Goal: Task Accomplishment & Management: Use online tool/utility

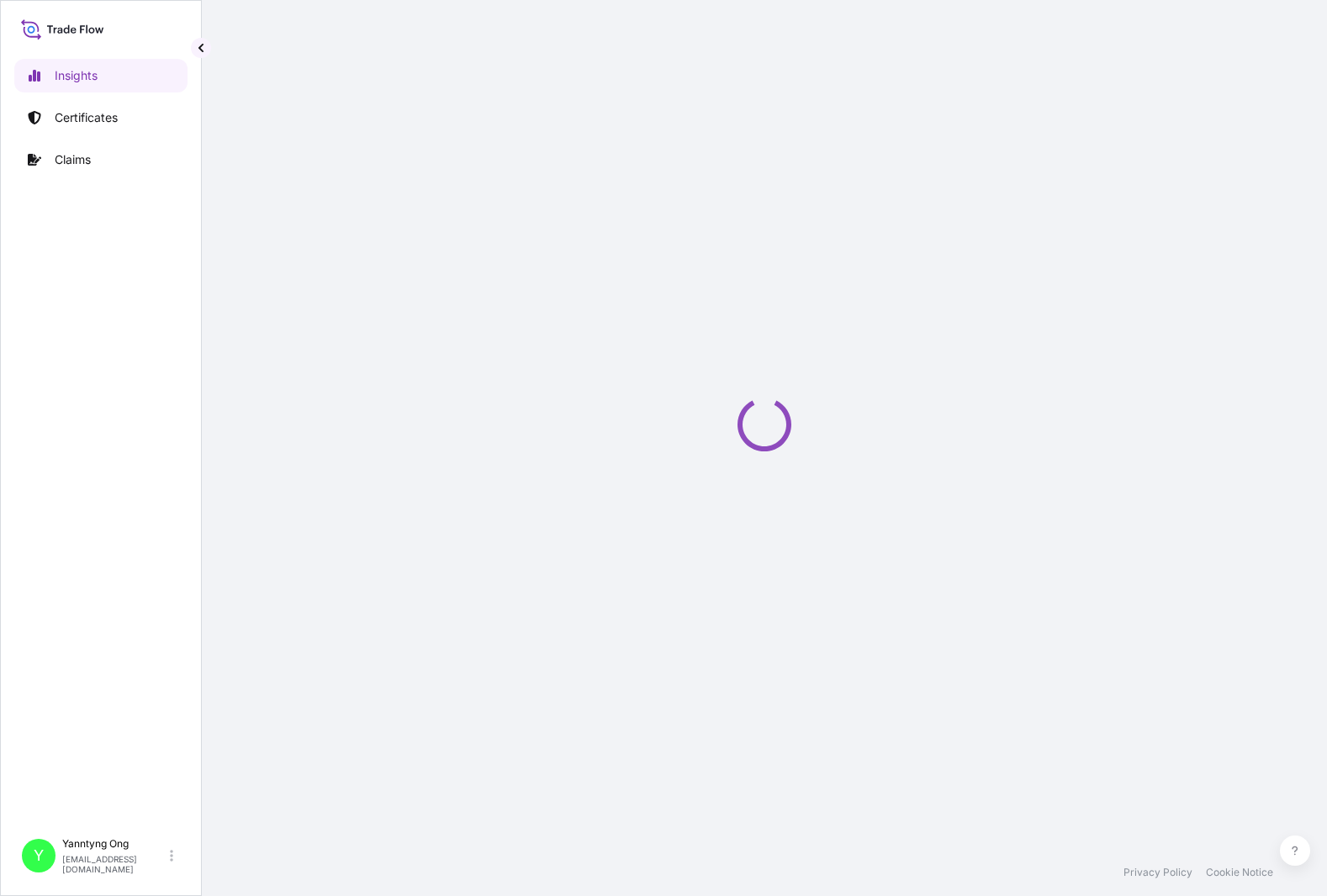
select select "2025"
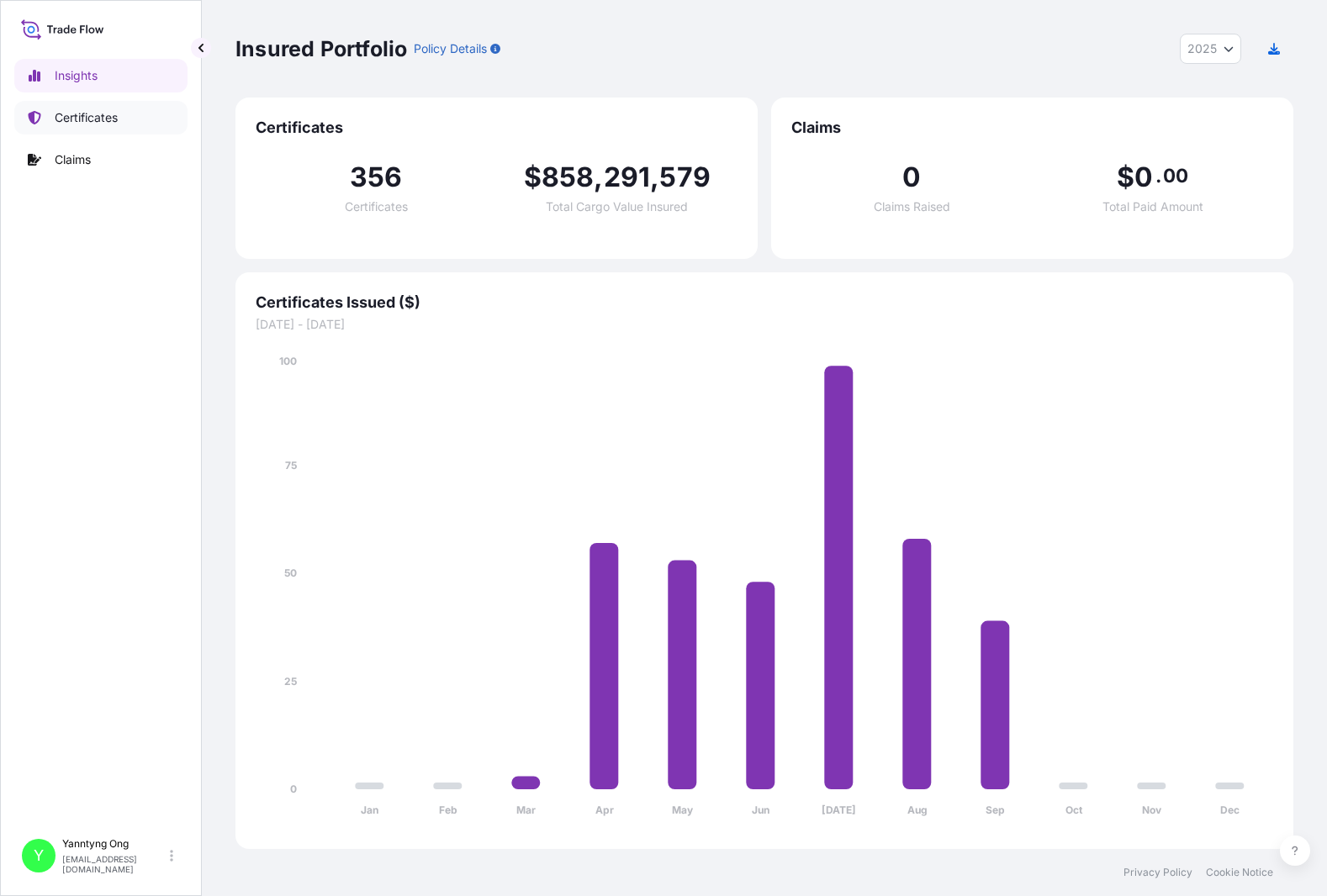
click at [97, 110] on p "Certificates" at bounding box center [86, 117] width 63 height 17
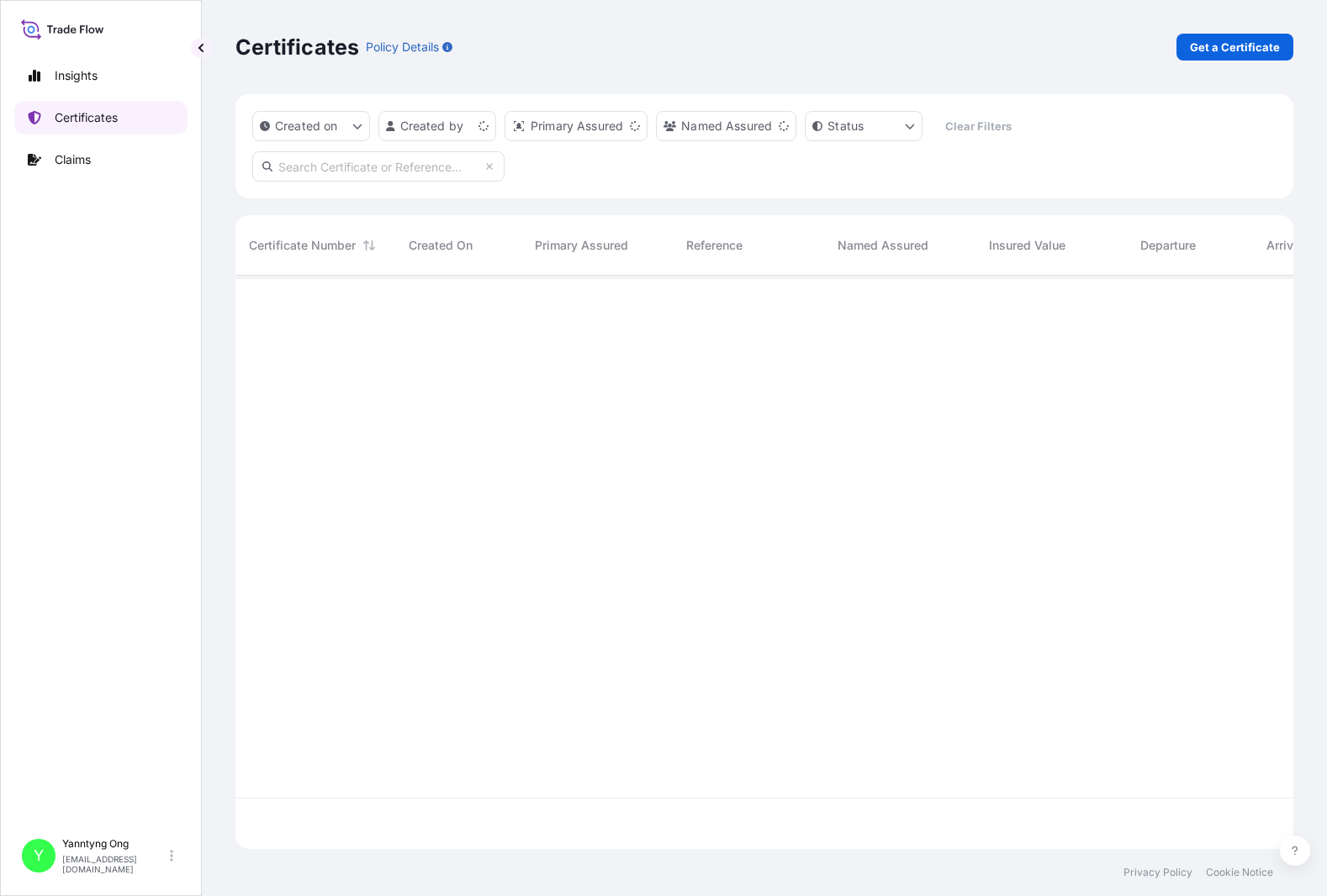
scroll to position [570, 1046]
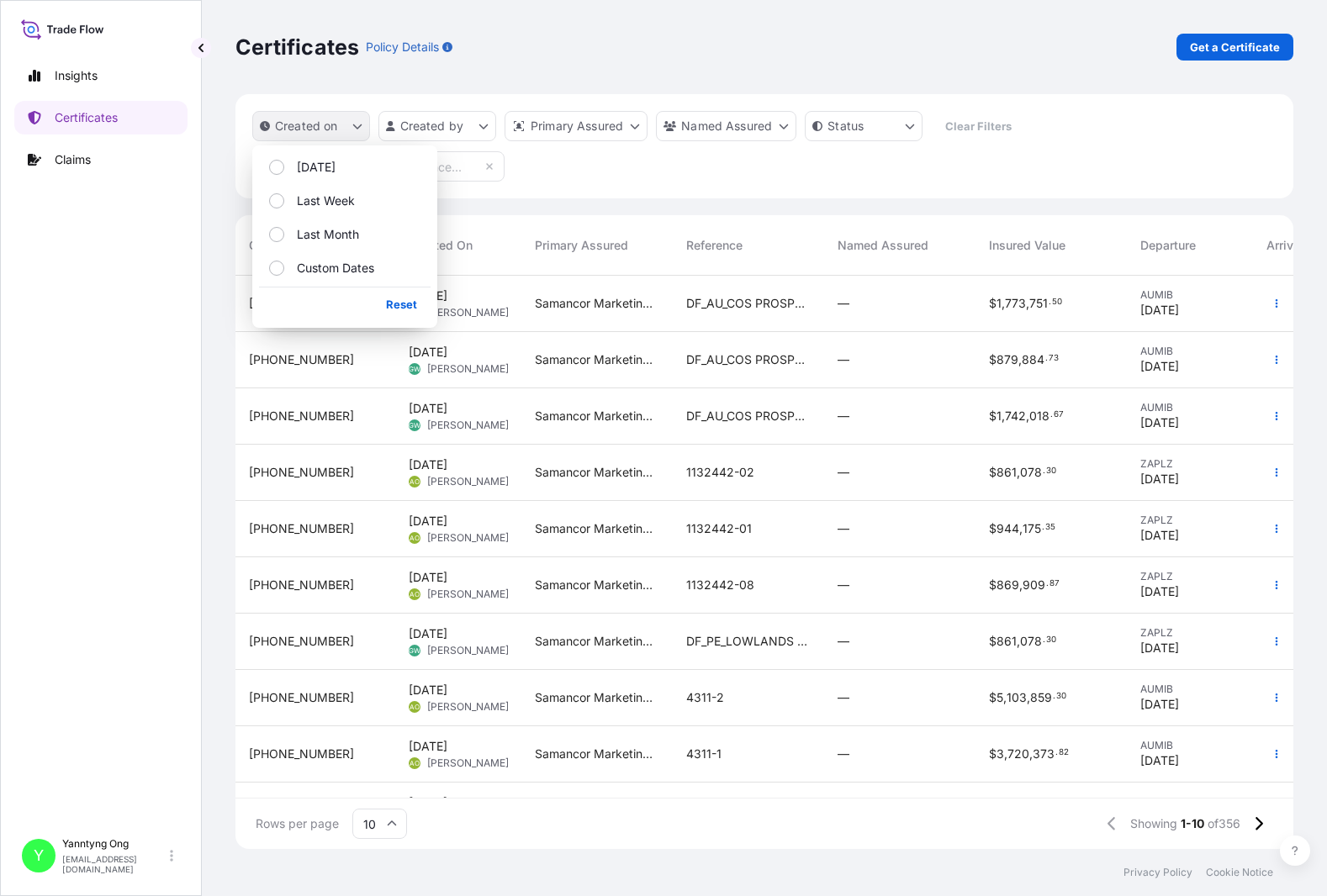
click at [342, 124] on button "Created on" at bounding box center [311, 126] width 118 height 30
click at [313, 198] on p "Last Week" at bounding box center [326, 200] width 58 height 17
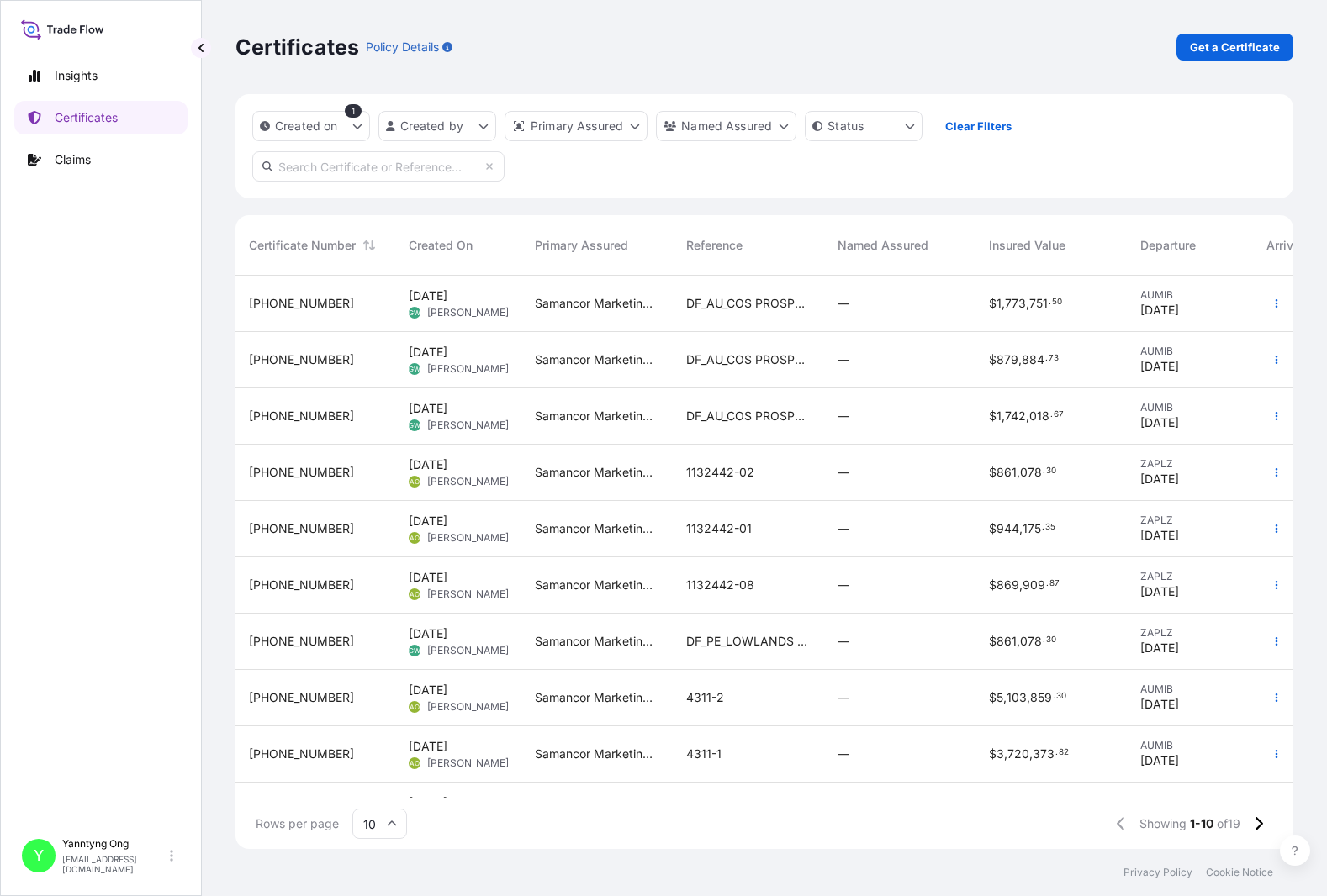
click at [864, 31] on div "Certificates Policy Details Get a Certificate" at bounding box center [765, 47] width 1058 height 94
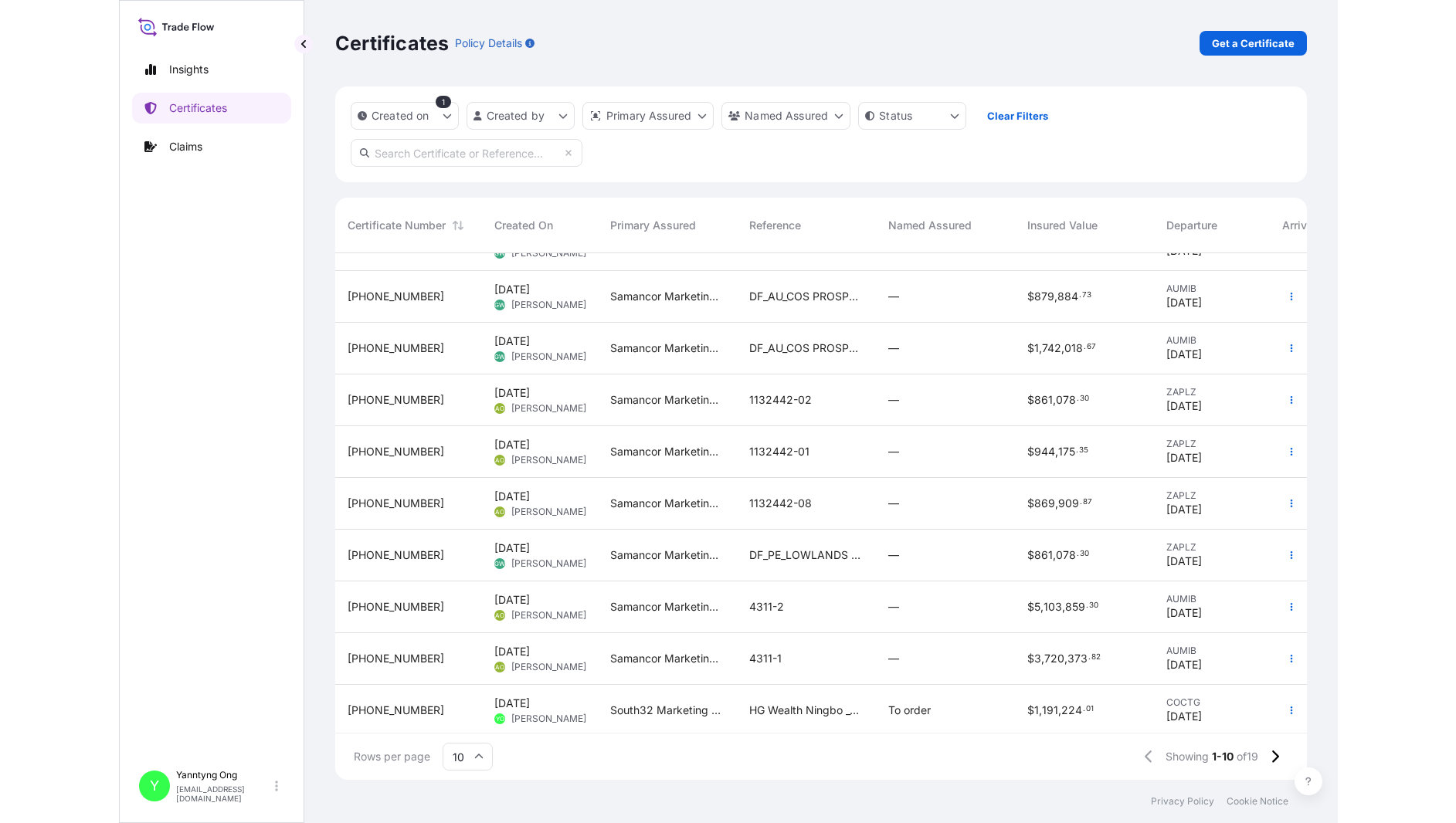
scroll to position [49, 0]
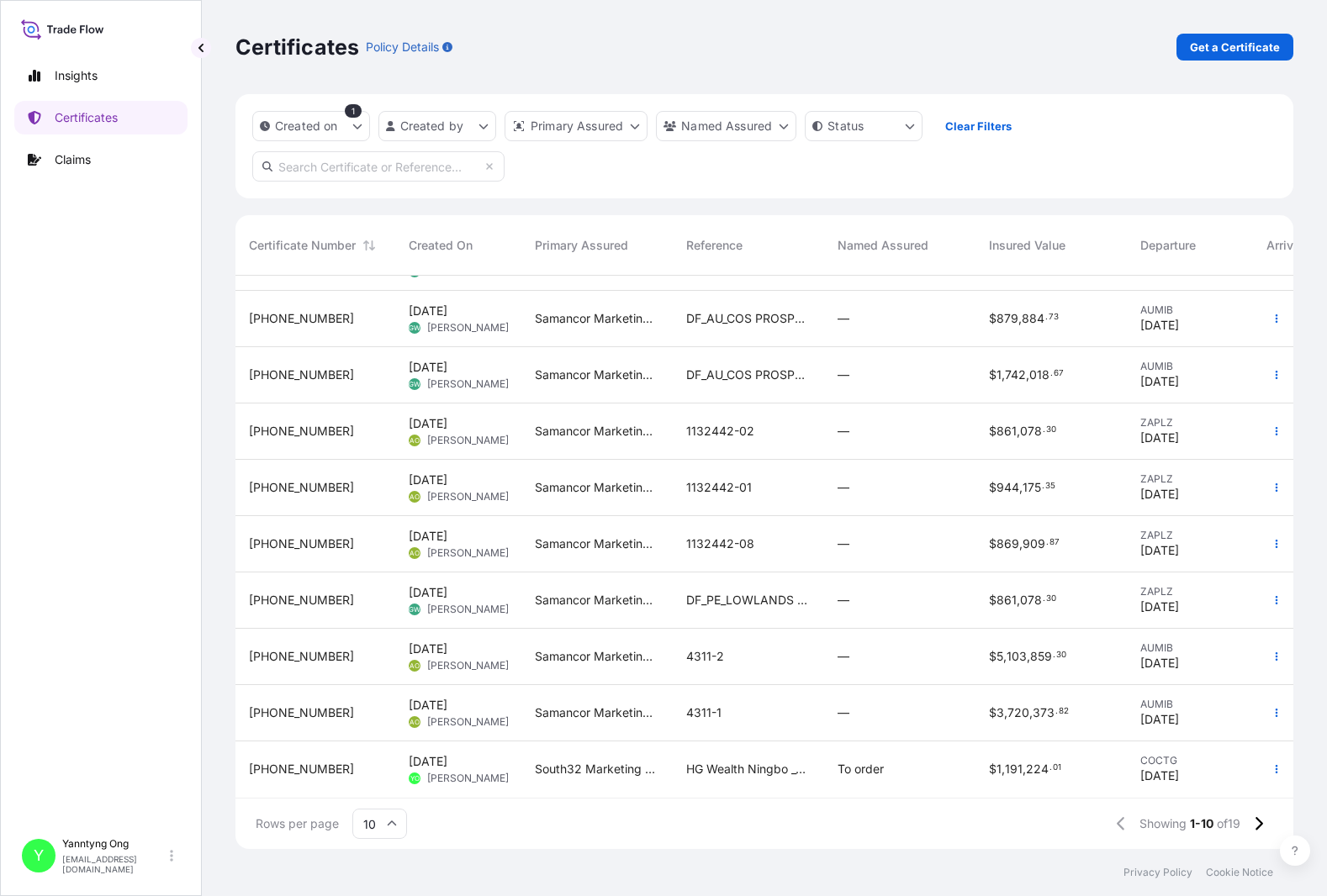
click at [305, 761] on span "[PHONE_NUMBER]" at bounding box center [301, 769] width 105 height 17
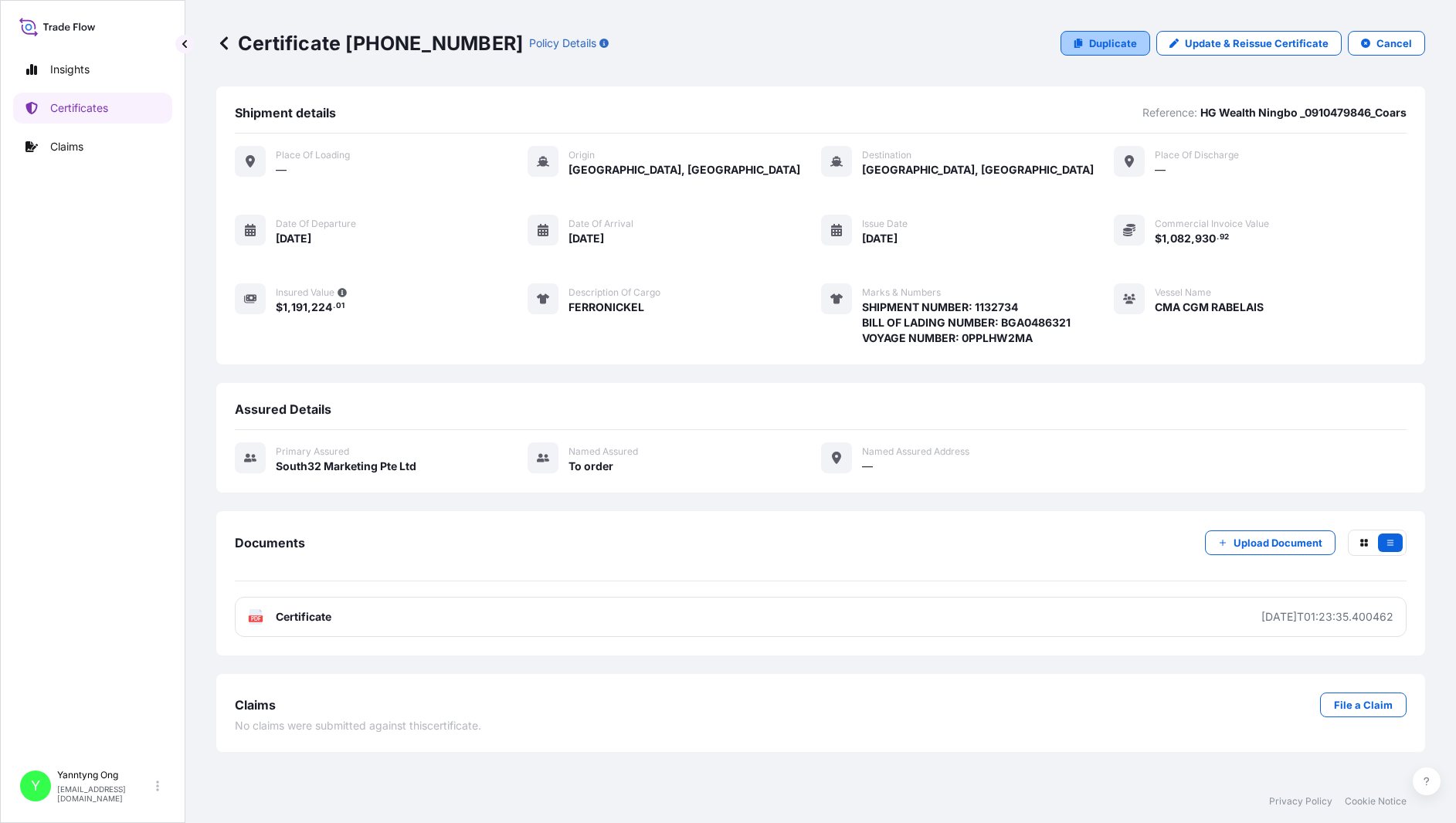
click at [1113, 43] on p "Duplicate" at bounding box center [1112, 43] width 48 height 15
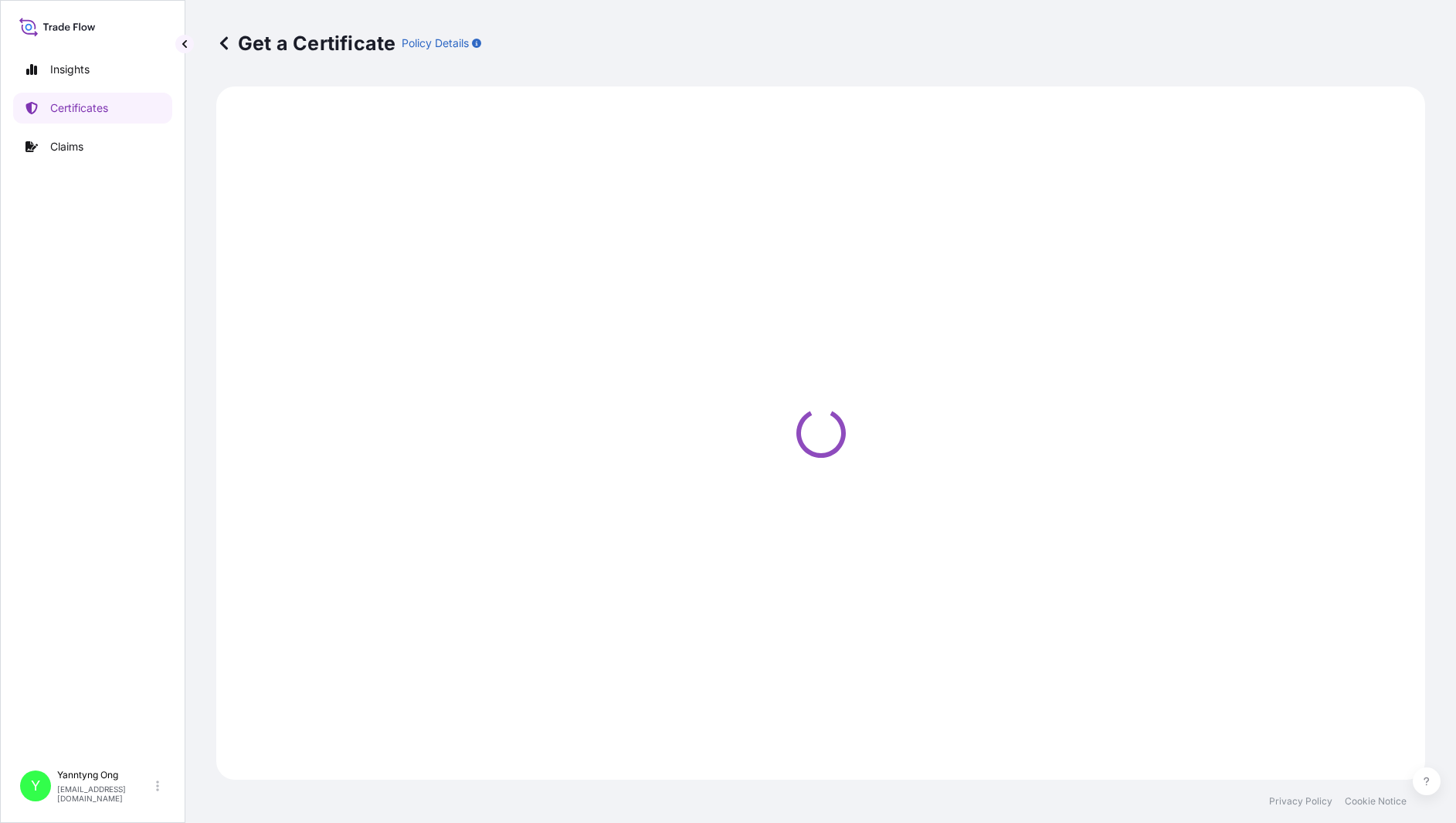
select select "Sea"
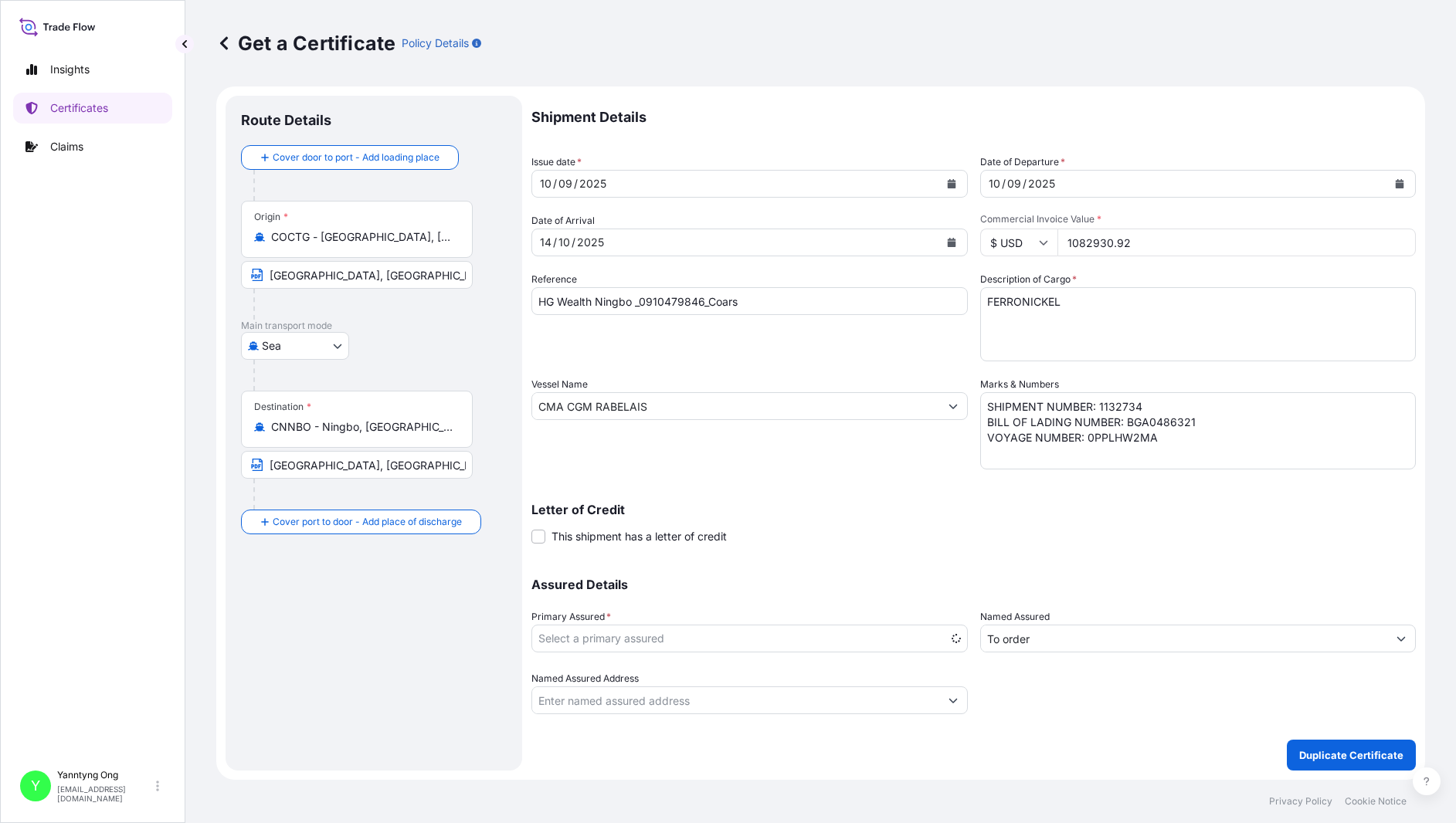
select select "31709"
drag, startPoint x: 1142, startPoint y: 240, endPoint x: 1035, endPoint y: 224, distance: 108.2
click at [1037, 236] on div "$ USD 1082930.92" at bounding box center [1198, 242] width 437 height 27
type input "575261.28"
click at [691, 304] on input "HG Wealth Ningbo _0910479846_Coars" at bounding box center [749, 301] width 437 height 27
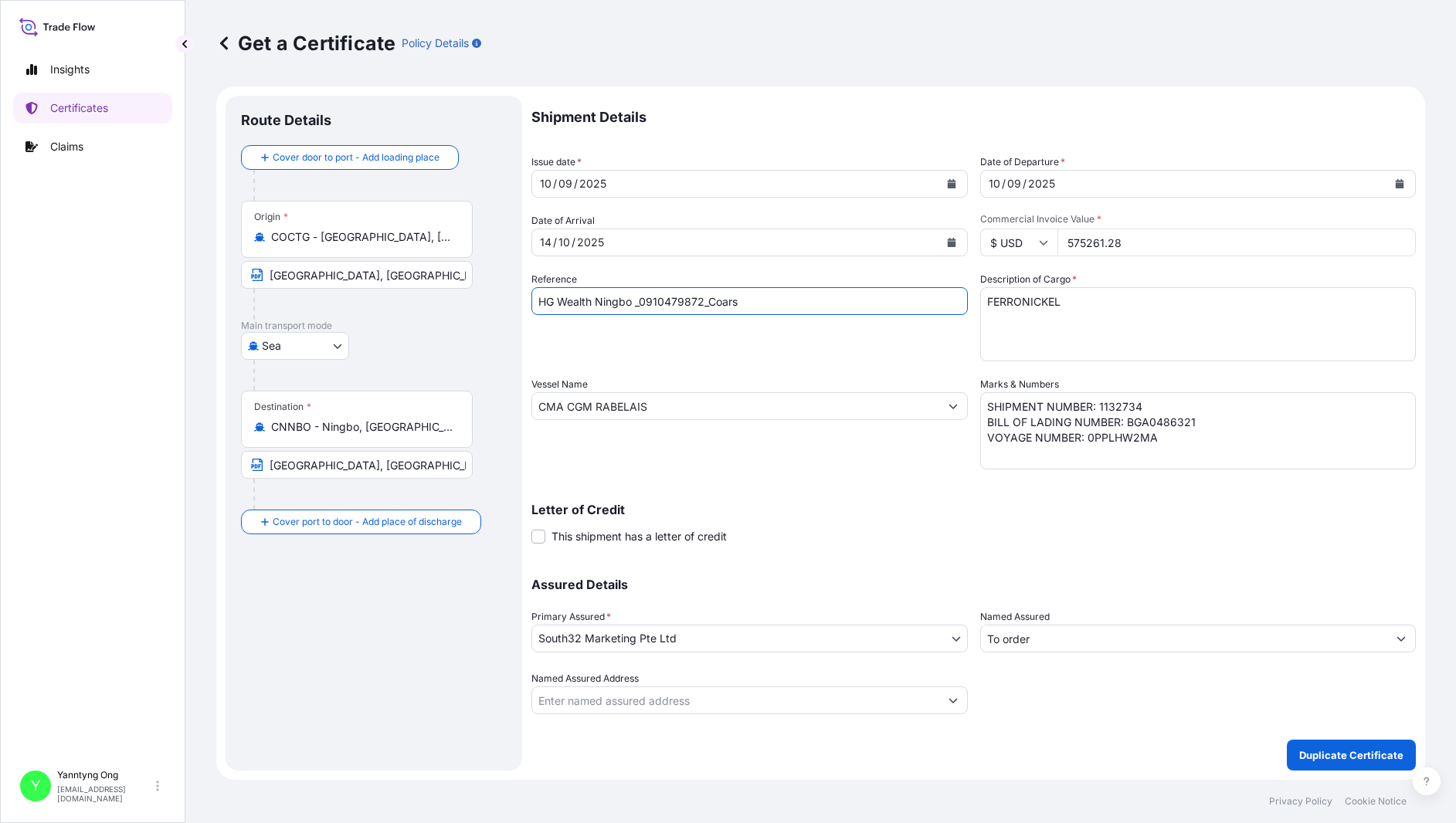
drag, startPoint x: 711, startPoint y: 304, endPoint x: 768, endPoint y: 309, distance: 57.2
click at [768, 309] on input "HG Wealth Ningbo _0910479872_Coars" at bounding box center [749, 301] width 437 height 27
type input "HG Wealth Ningbo _0910479872_MEDBG"
click at [1195, 424] on textarea "SHIPMENT NUMBER: 1132734 BILL OF LADING NUMBER: BGA0486321 VOYAGE NUMBER: 0PPLH…" at bounding box center [1198, 431] width 437 height 77
click at [1152, 408] on textarea "SHIPMENT NUMBER: 1132734 BILL OF LADING NUMBER: BGA0486321 VOYAGE NUMBER: 0PPLH…" at bounding box center [1198, 431] width 437 height 77
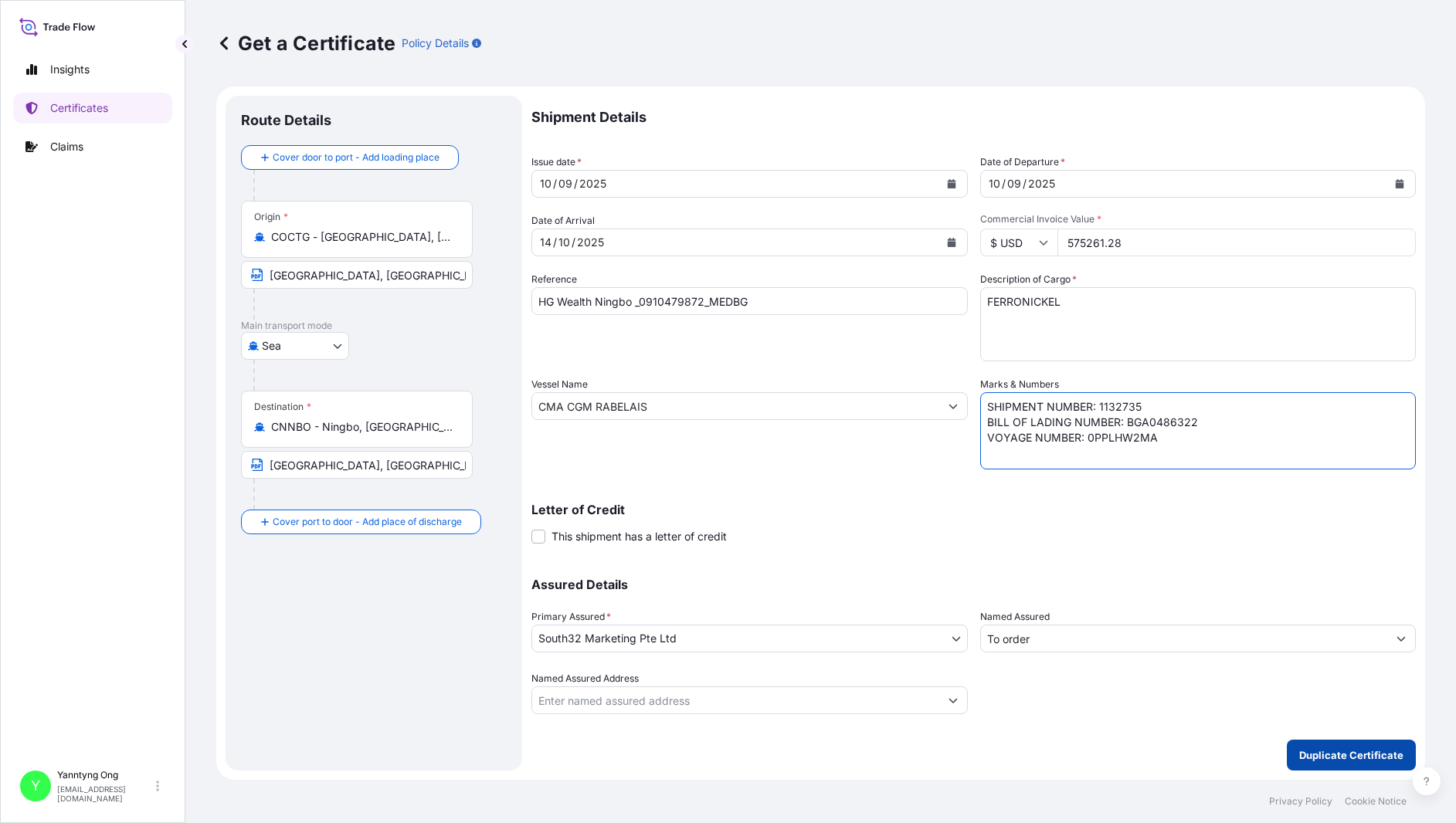
type textarea "SHIPMENT NUMBER: 1132735 BILL OF LADING NUMBER: BGA0486322 VOYAGE NUMBER: 0PPLH…"
click at [1218, 749] on p "Duplicate Certificate" at bounding box center [1351, 754] width 104 height 15
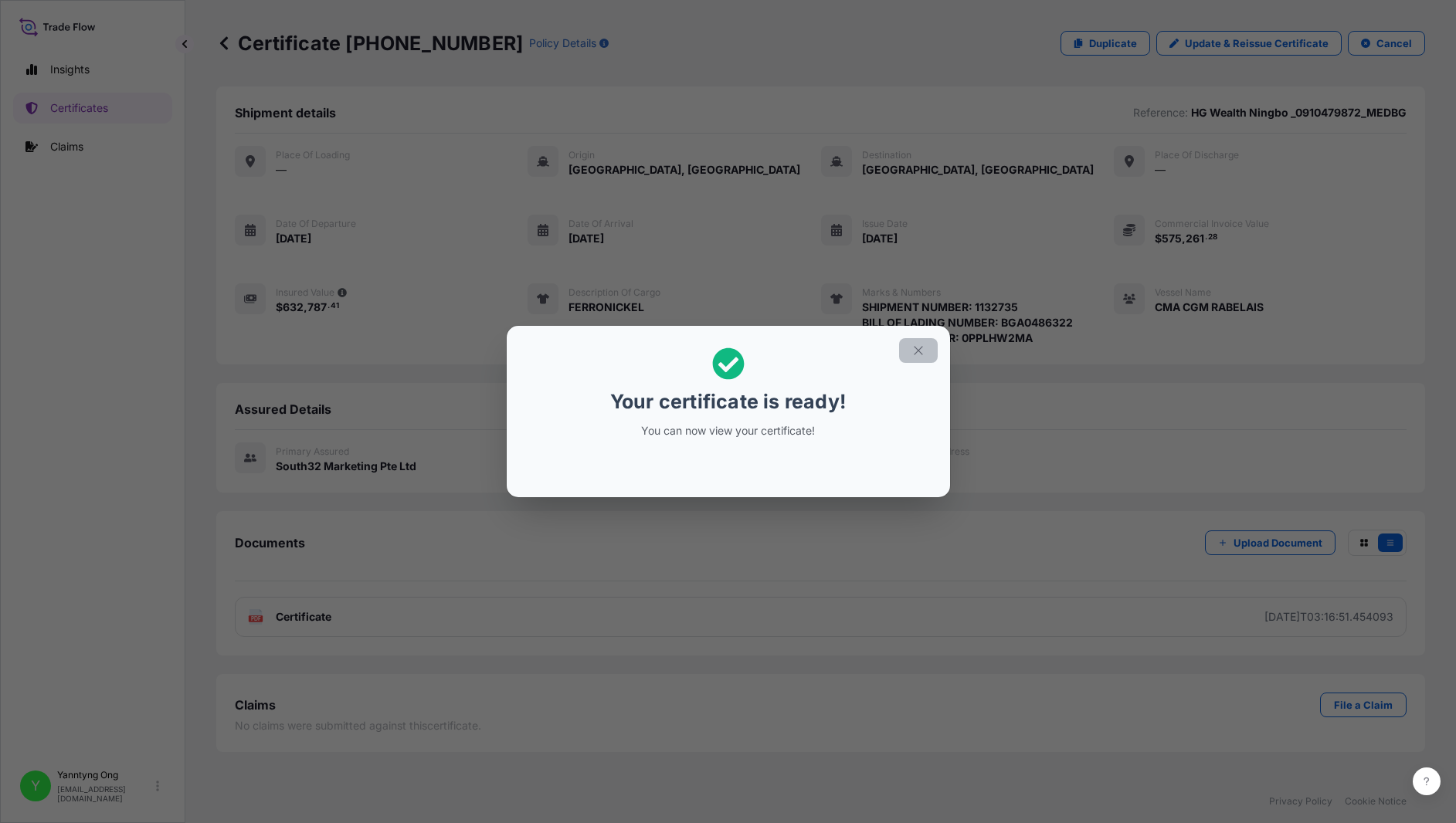
click at [912, 346] on icon "button" at bounding box center [918, 350] width 14 height 14
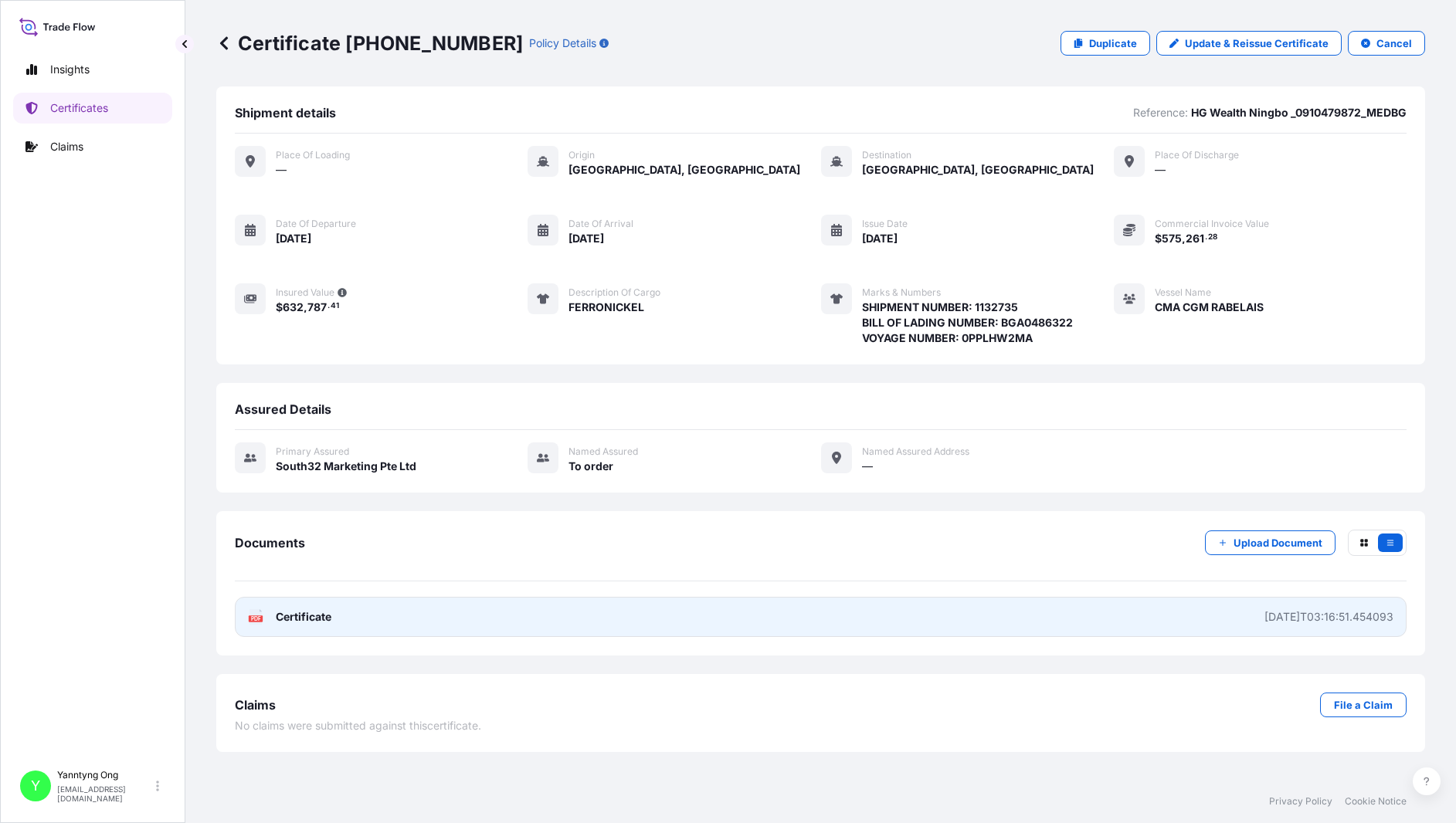
click at [316, 615] on span "Certificate" at bounding box center [303, 616] width 56 height 15
